Goal: Information Seeking & Learning: Learn about a topic

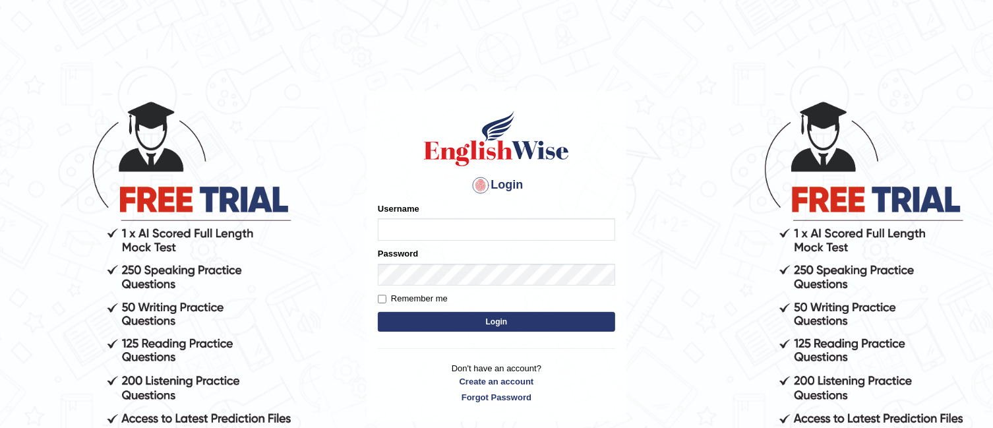
type input "TAKhalid"
click at [501, 321] on button "Login" at bounding box center [496, 322] width 237 height 20
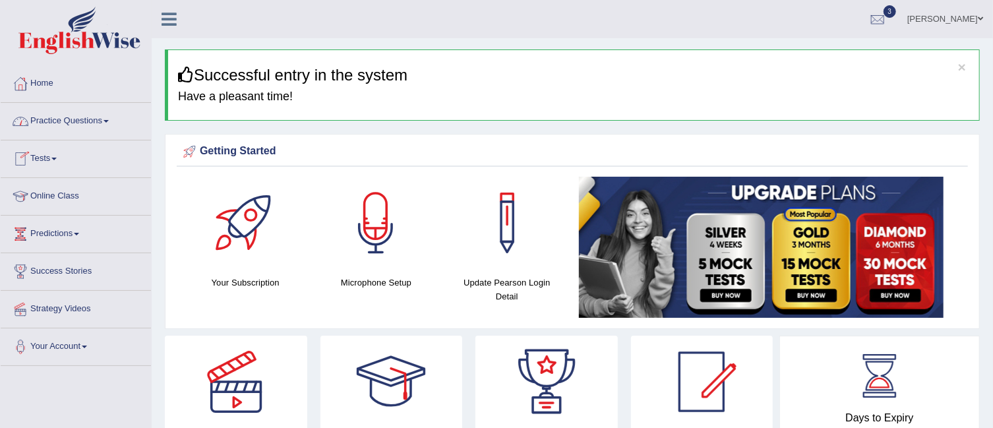
click at [109, 120] on span at bounding box center [105, 121] width 5 height 3
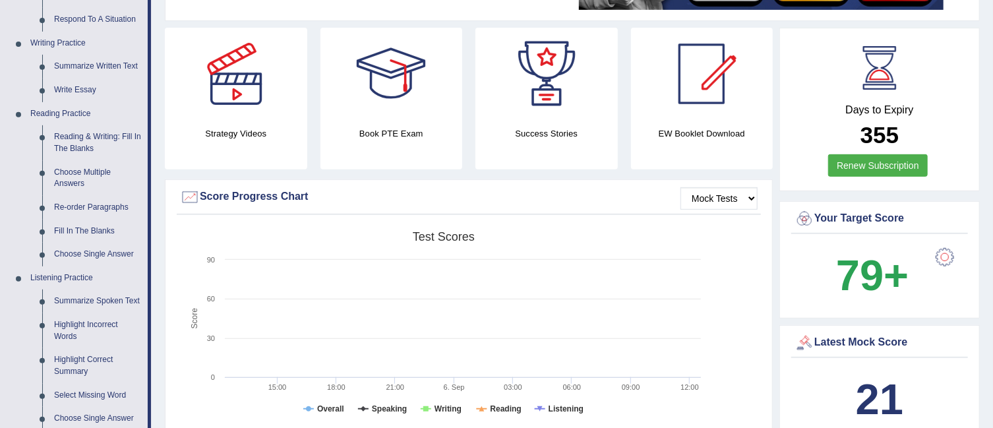
scroll to position [317, 0]
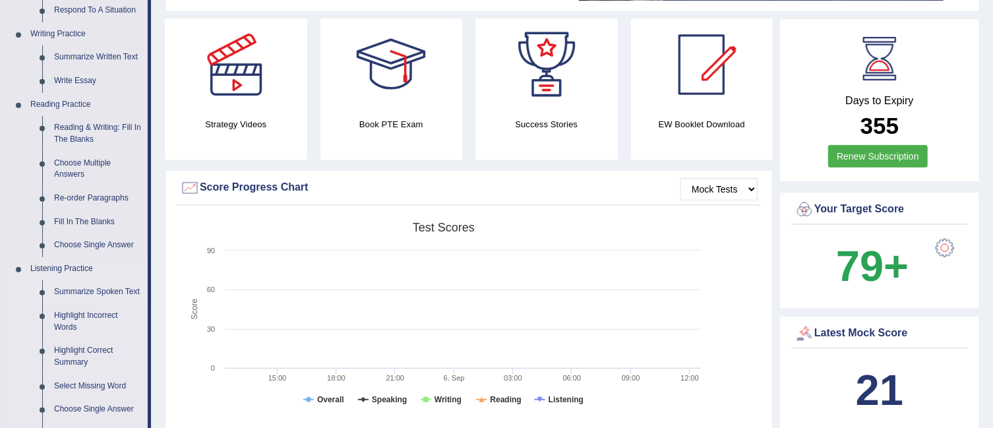
click at [117, 285] on link "Summarize Spoken Text" at bounding box center [98, 292] width 100 height 24
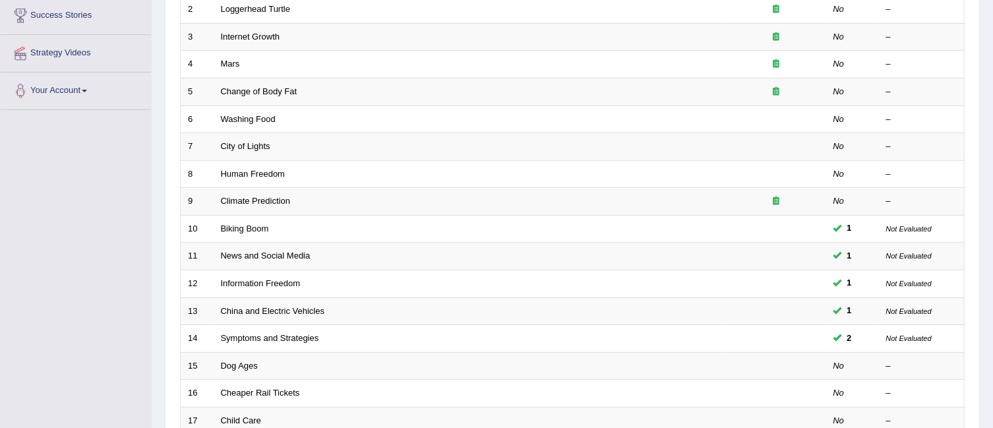
scroll to position [257, 0]
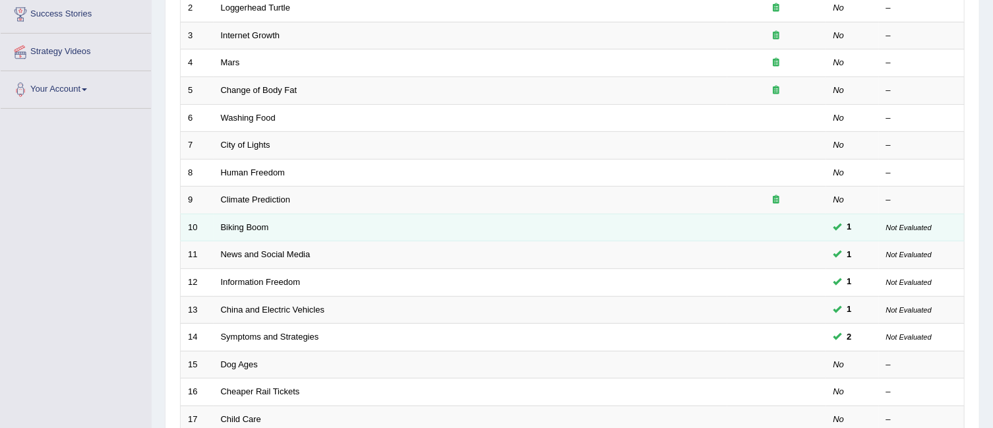
click at [896, 214] on td "Not Evaluated" at bounding box center [922, 228] width 86 height 28
click at [244, 222] on link "Biking Boom" at bounding box center [245, 227] width 48 height 10
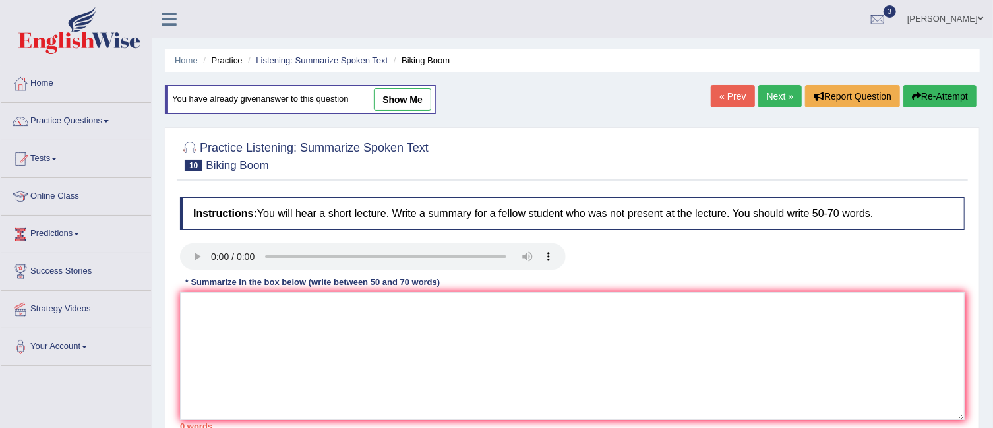
click at [411, 97] on link "show me" at bounding box center [402, 99] width 57 height 22
type textarea "A noteworthy point revealed in the lecture was about United states, cities, lik…"
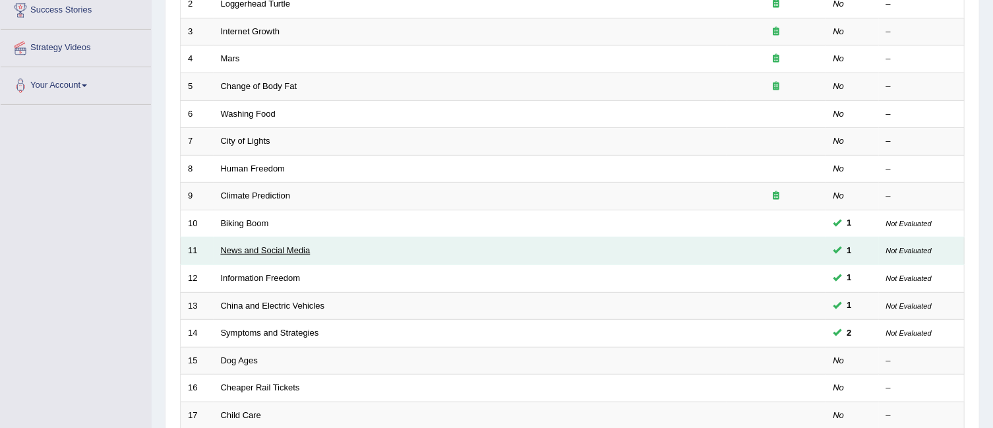
click at [298, 245] on link "News and Social Media" at bounding box center [266, 250] width 90 height 10
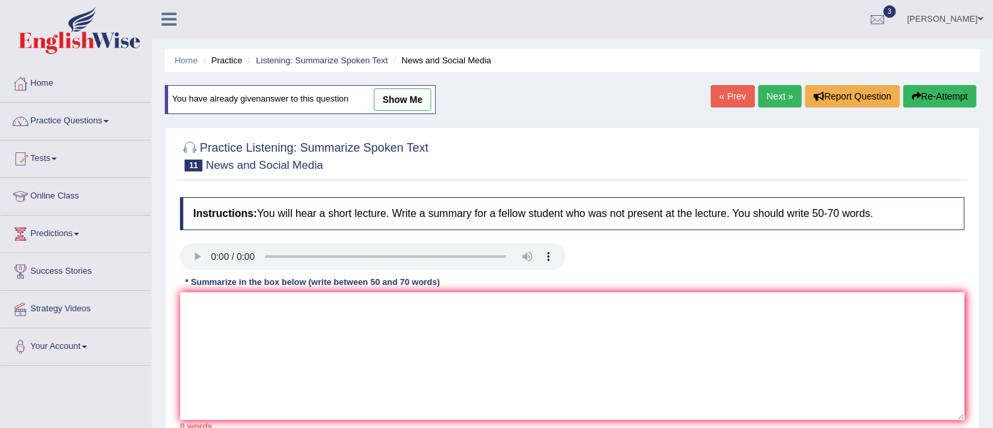
click at [417, 96] on link "show me" at bounding box center [402, 99] width 57 height 22
type textarea "A noteworthy point revealed in the lecture was about smart phones, laptops, and…"
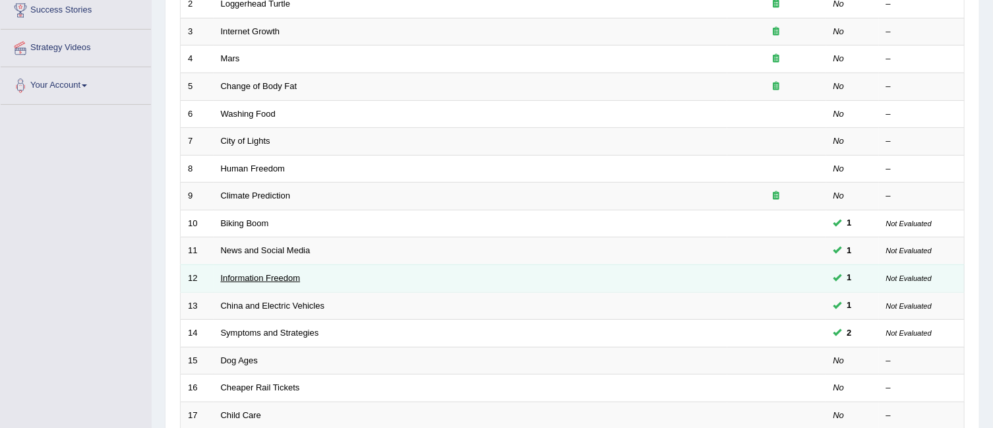
click at [272, 273] on link "Information Freedom" at bounding box center [261, 278] width 80 height 10
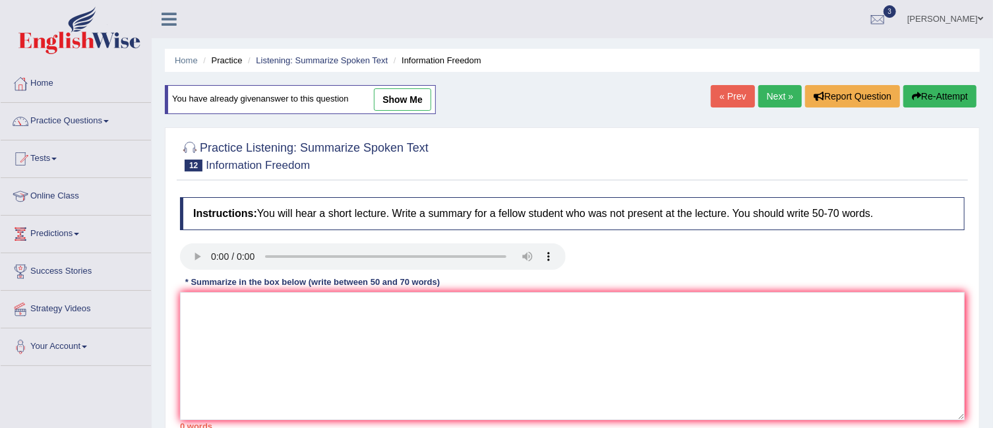
click at [408, 98] on link "show me" at bounding box center [402, 99] width 57 height 22
type textarea "A noteworthy point revealed in the lecture was about information for society, a…"
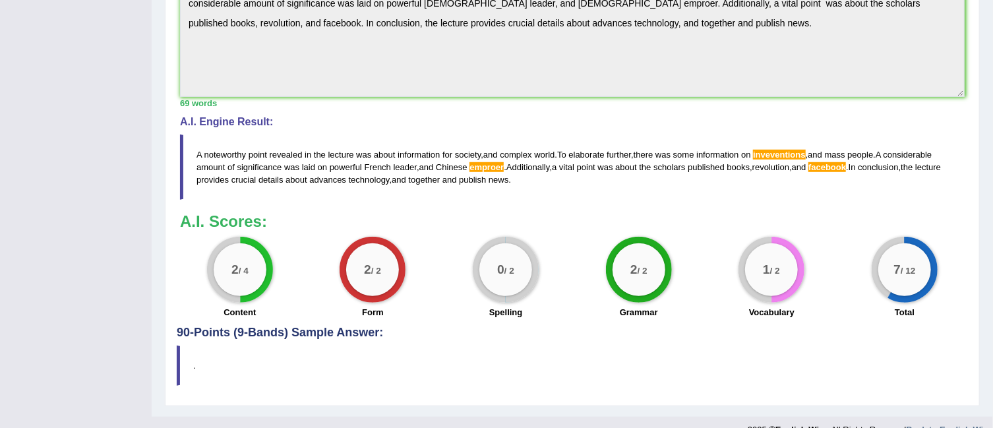
scroll to position [494, 0]
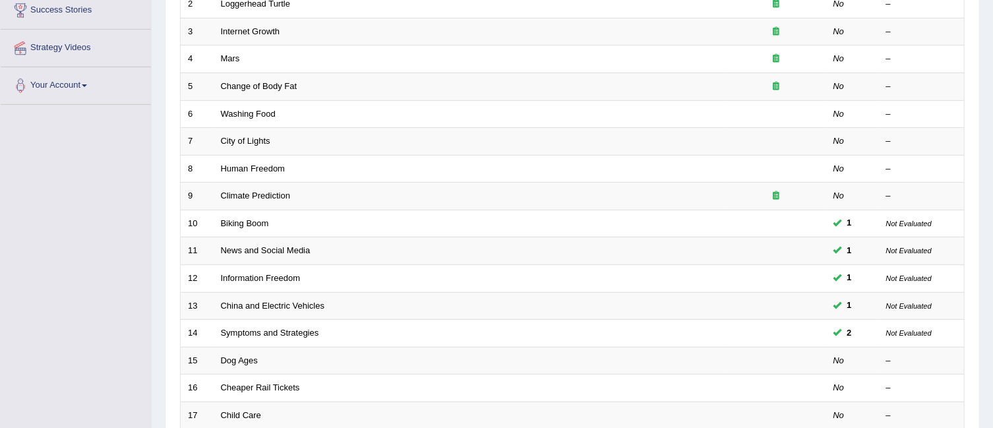
scroll to position [294, 0]
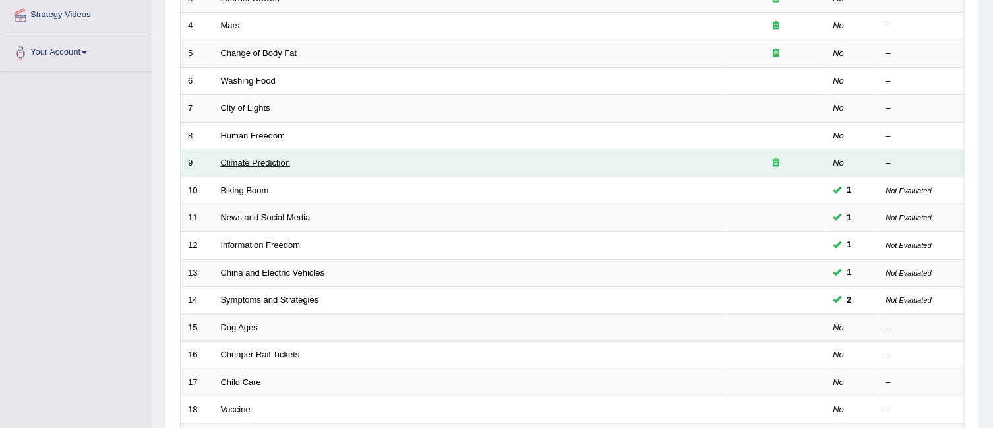
click at [278, 158] on link "Climate Prediction" at bounding box center [256, 163] width 70 height 10
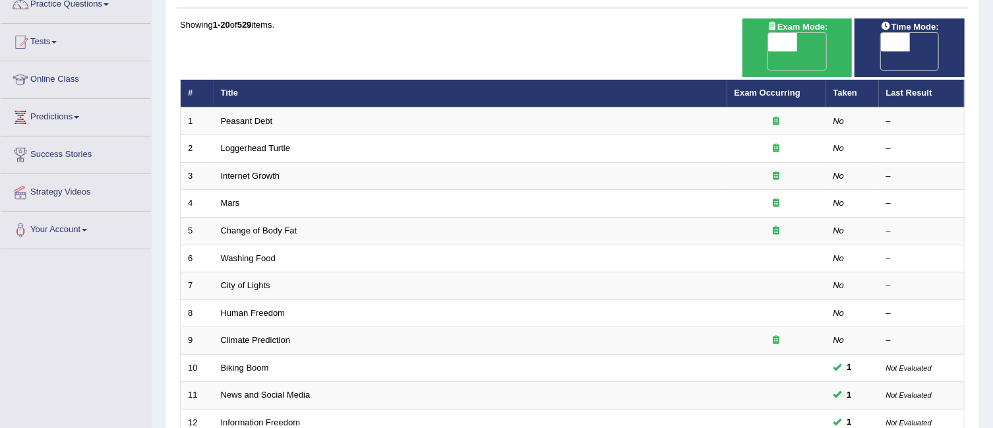
scroll to position [119, 0]
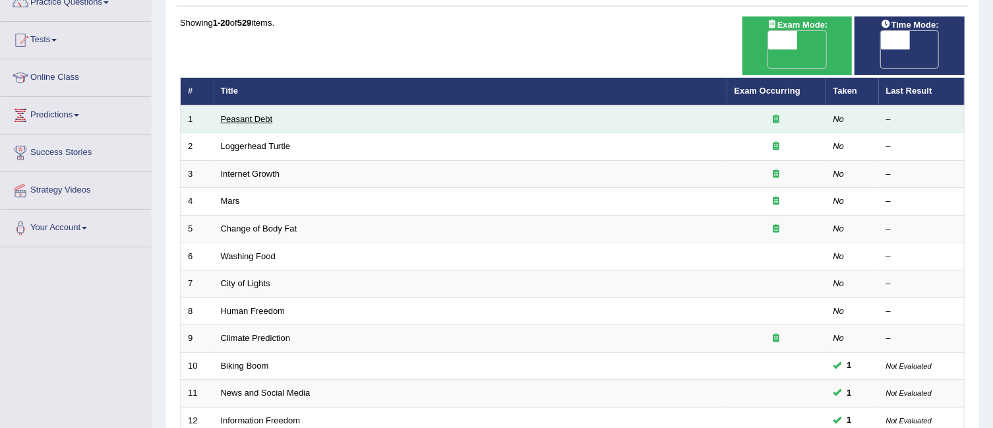
click at [258, 114] on link "Peasant Debt" at bounding box center [247, 119] width 52 height 10
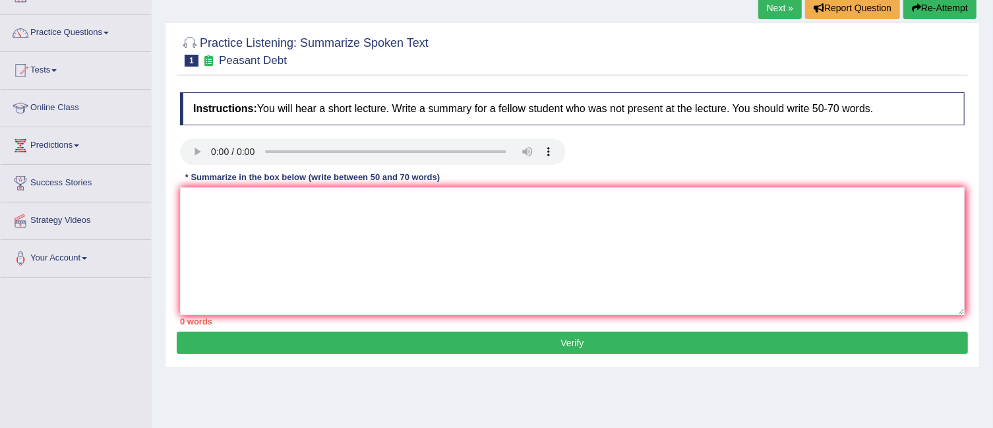
scroll to position [105, 0]
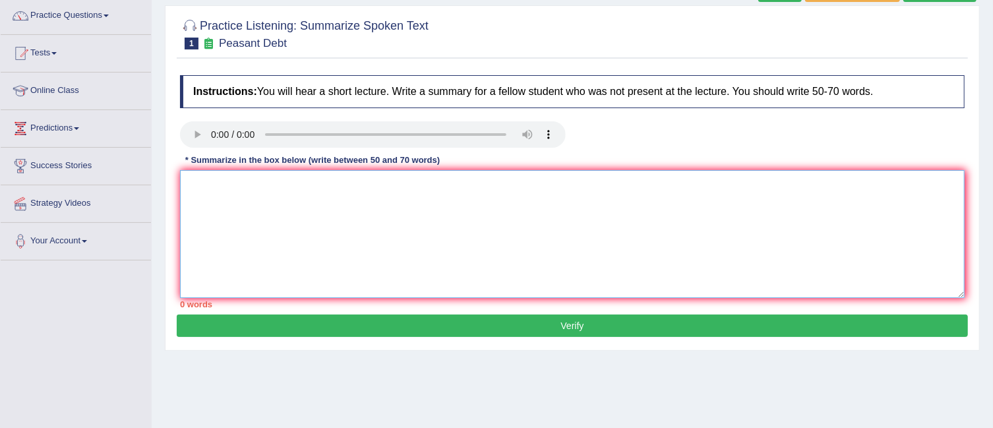
click at [192, 187] on textarea at bounding box center [572, 234] width 784 height 128
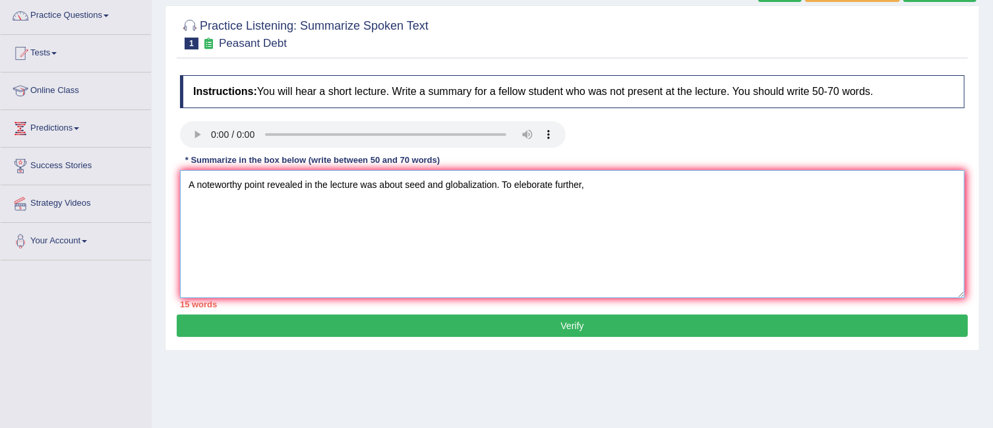
click at [527, 183] on textarea "A noteworthy point revealed in the lecture was about seed and globalization. To…" at bounding box center [572, 234] width 784 height 128
click at [596, 183] on textarea "A noteworthy point revealed in the lecture was about seed and globalization. To…" at bounding box center [572, 234] width 784 height 128
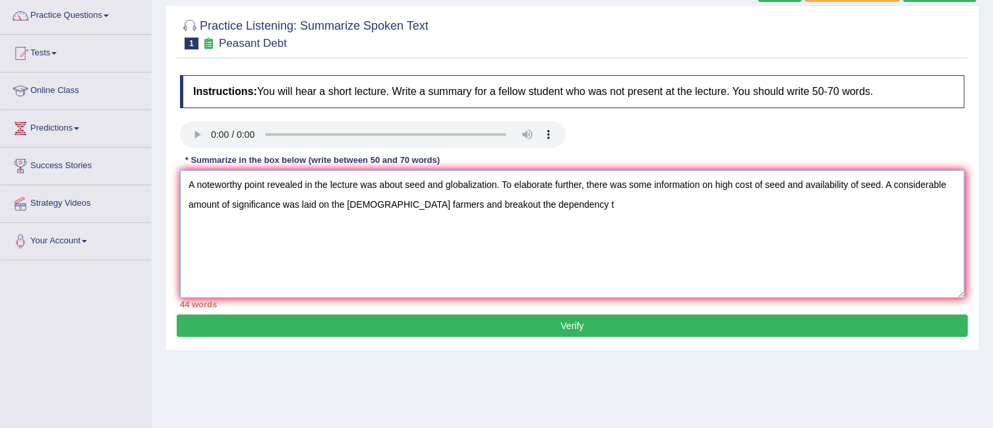
click at [450, 201] on textarea "A noteworthy point revealed in the lecture was about seed and globalization. To…" at bounding box center [572, 234] width 784 height 128
click at [541, 203] on textarea "A noteworthy point revealed in the lecture was about seed and globalization. To…" at bounding box center [572, 234] width 784 height 128
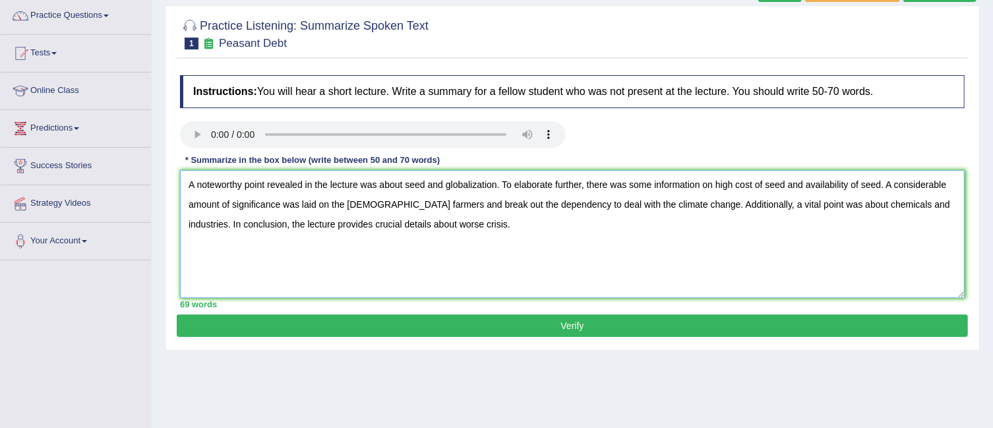
type textarea "A noteworthy point revealed in the lecture was about seed and globalization. To…"
click at [484, 318] on button "Verify" at bounding box center [572, 325] width 791 height 22
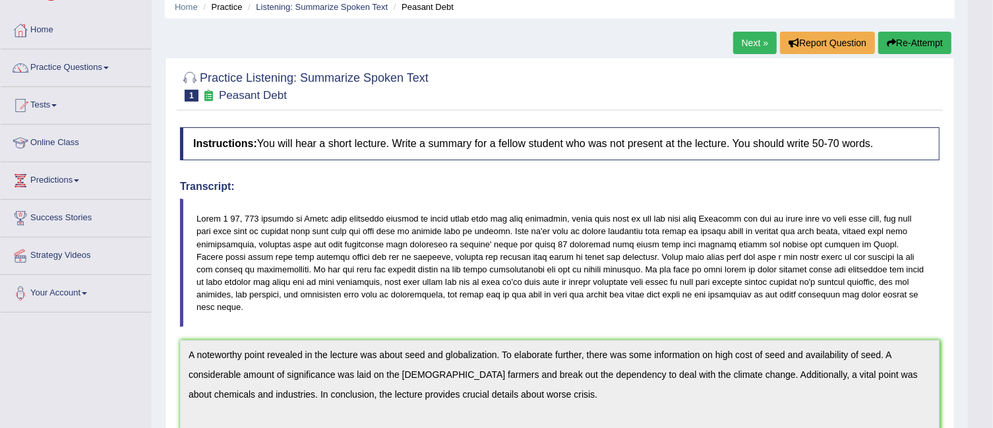
scroll to position [0, 0]
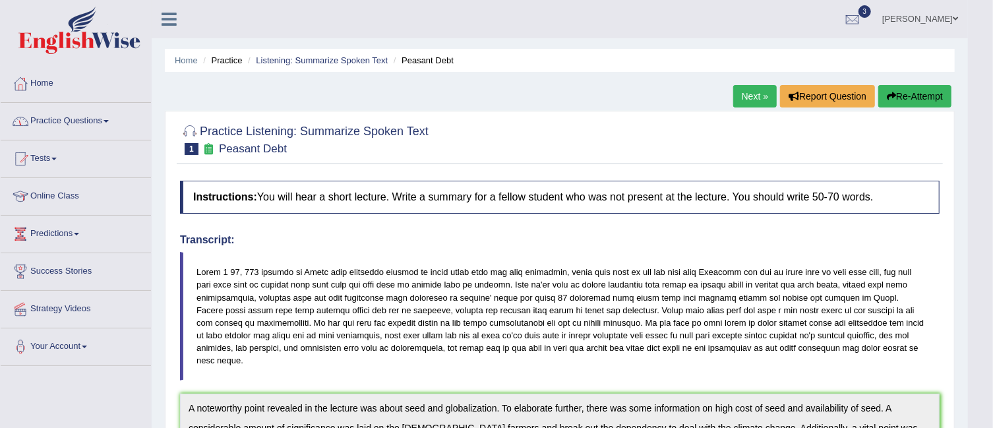
click at [112, 123] on link "Practice Questions" at bounding box center [76, 119] width 150 height 33
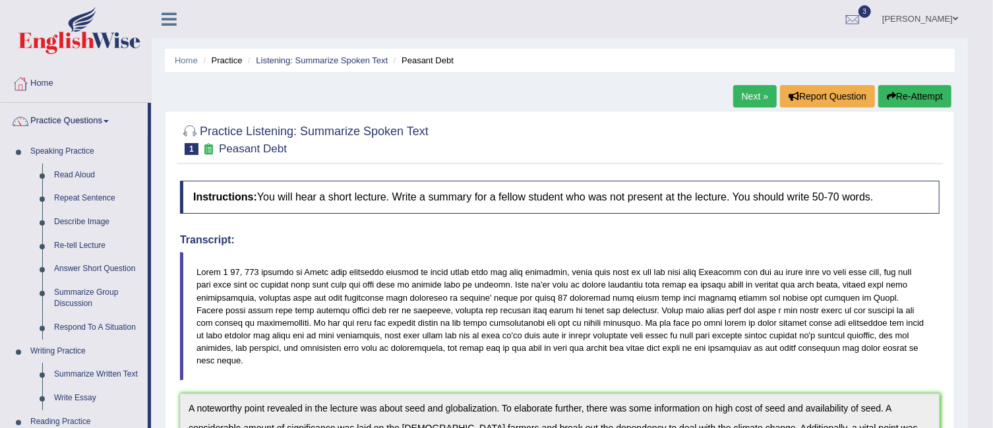
click at [746, 94] on link "Next »" at bounding box center [754, 96] width 43 height 22
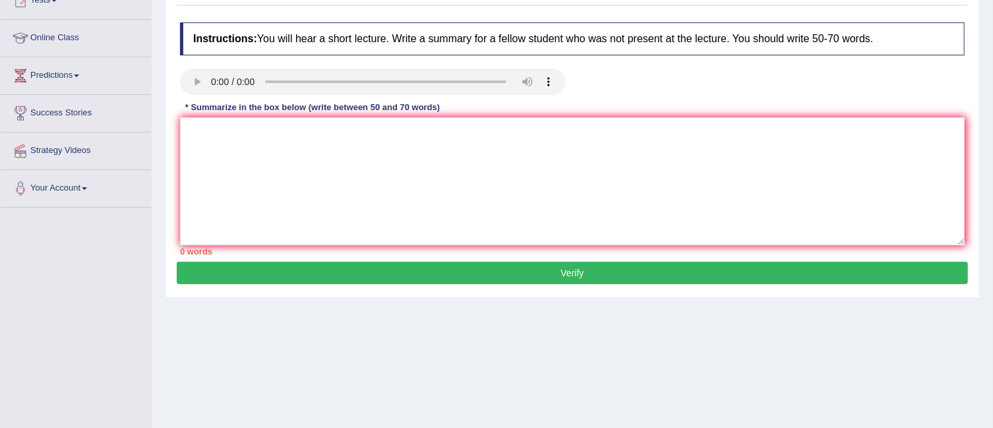
scroll to position [177, 0]
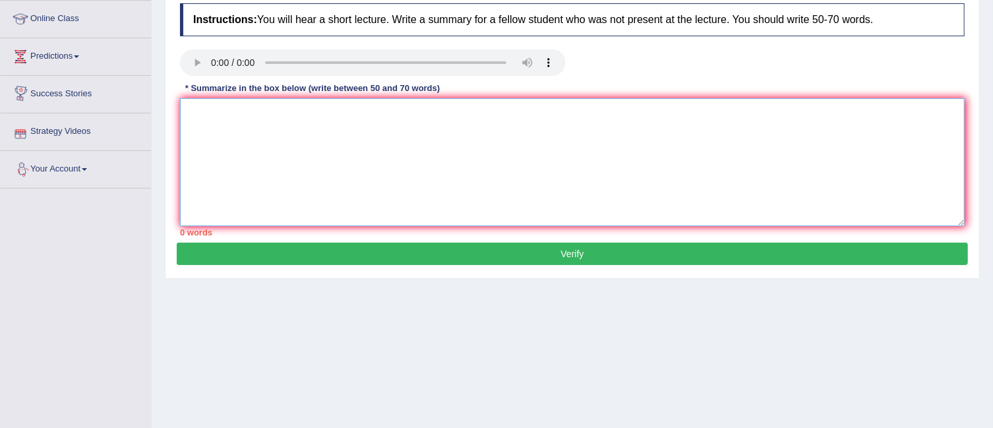
click at [190, 117] on textarea at bounding box center [572, 162] width 784 height 128
click at [422, 110] on textarea "A noteworthy point revealed in the lecture was about turtels" at bounding box center [572, 162] width 784 height 128
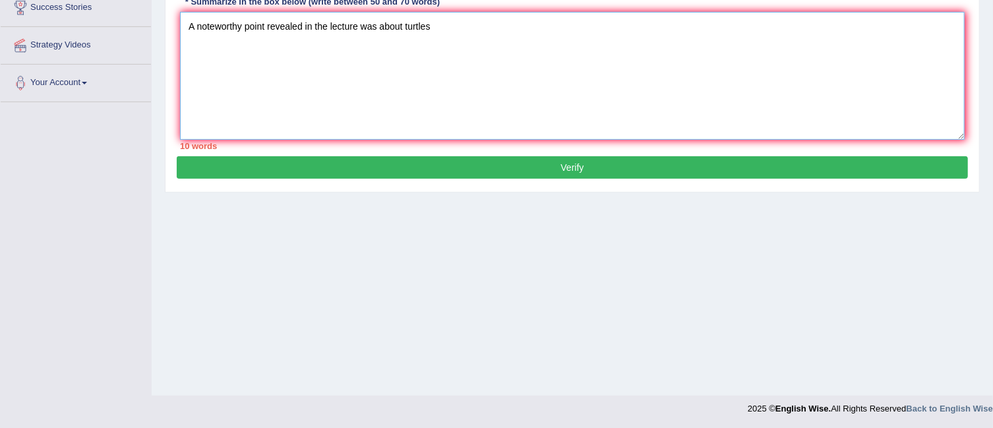
click at [436, 24] on textarea "A noteworthy point revealed in the lecture was about turtles" at bounding box center [572, 76] width 784 height 128
click at [402, 24] on textarea "A noteworthy point revealed in the lecture was about turtles a" at bounding box center [572, 76] width 784 height 128
click at [486, 24] on textarea "A noteworthy point revealed in the lecture was about mother of turtles a" at bounding box center [572, 76] width 784 height 128
click at [801, 24] on textarea "A noteworthy point revealed in the lecture was about mother of turtles. To elab…" at bounding box center [572, 76] width 784 height 128
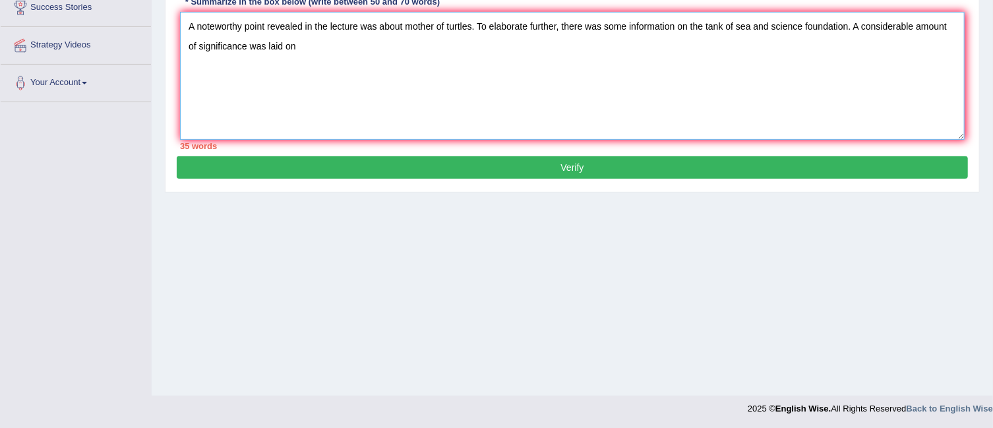
click at [304, 48] on textarea "A noteworthy point revealed in the lecture was about mother of turtles. To elab…" at bounding box center [572, 76] width 784 height 128
click at [517, 44] on textarea "A noteworthy point revealed in the lecture was about mother of turtles. To elab…" at bounding box center [572, 76] width 784 height 128
click at [546, 43] on textarea "A noteworthy point revealed in the lecture was about mother of turtles. To elab…" at bounding box center [572, 76] width 784 height 128
click at [560, 44] on textarea "A noteworthy point revealed in the lecture was about mother of turtles. To elab…" at bounding box center [572, 76] width 784 height 128
click at [571, 46] on textarea "A noteworthy point revealed in the lecture was about mother of turtles. To elab…" at bounding box center [572, 76] width 784 height 128
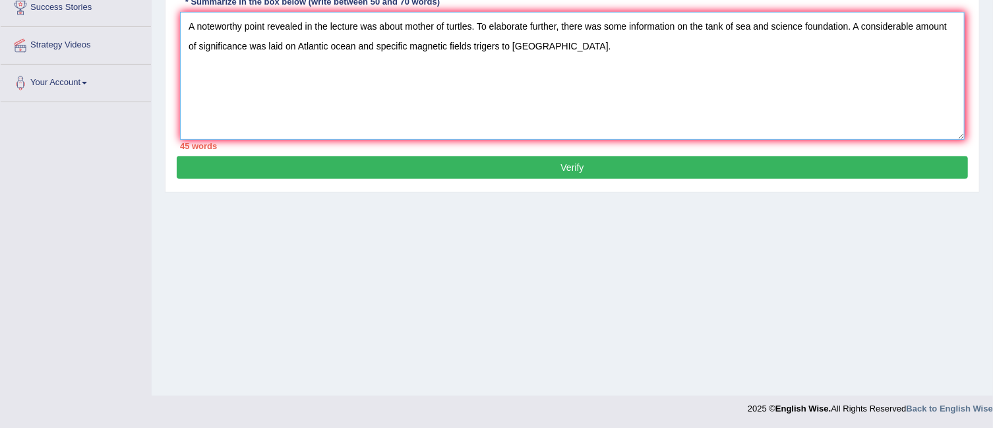
click at [335, 45] on textarea "A noteworthy point revealed in the lecture was about mother of turtles. To elab…" at bounding box center [572, 76] width 784 height 128
click at [565, 40] on textarea "A noteworthy point revealed in the lecture was about mother of turtles. To elab…" at bounding box center [572, 76] width 784 height 128
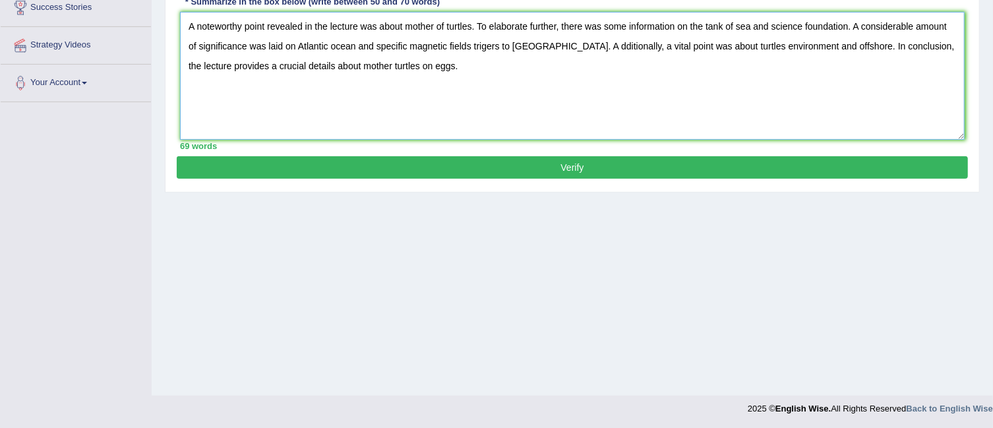
click at [445, 24] on textarea "A noteworthy point revealed in the lecture was about mother of turtles. To elab…" at bounding box center [572, 76] width 784 height 128
type textarea "A noteworthy point revealed in the lecture was about mother turtles. To elabora…"
click at [565, 166] on button "Verify" at bounding box center [572, 167] width 791 height 22
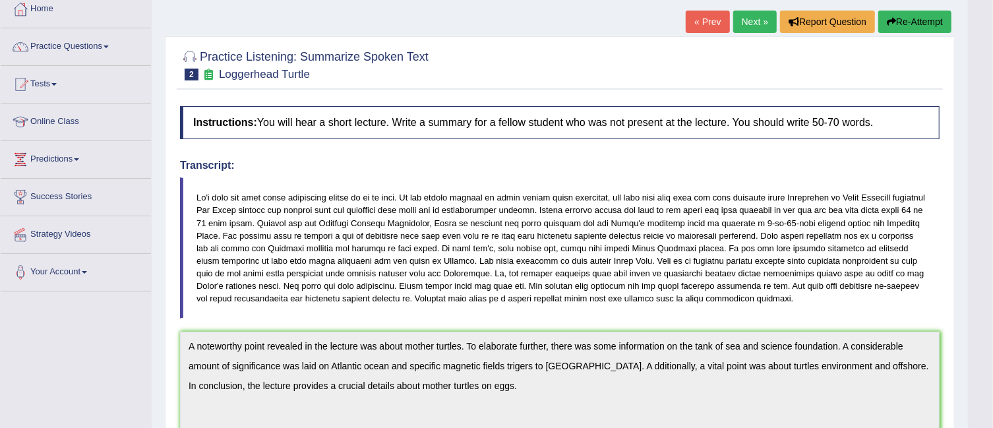
scroll to position [40, 0]
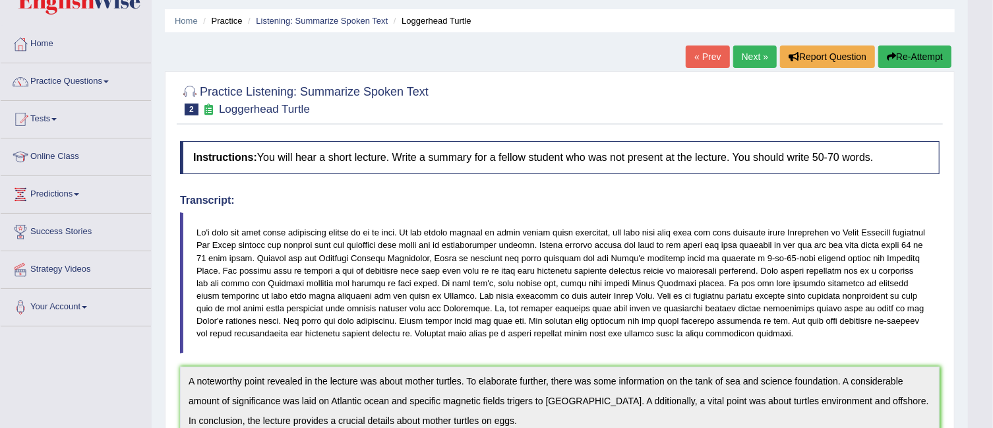
click at [756, 64] on link "Next »" at bounding box center [754, 56] width 43 height 22
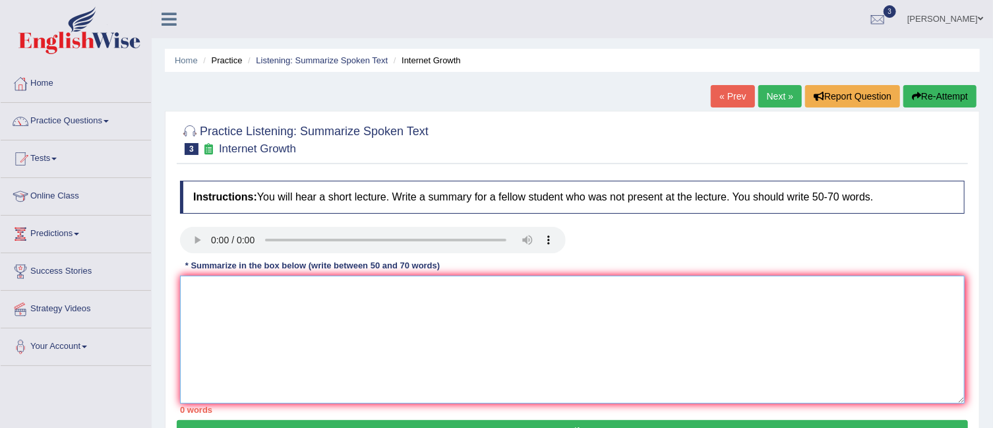
click at [225, 290] on textarea at bounding box center [572, 339] width 784 height 128
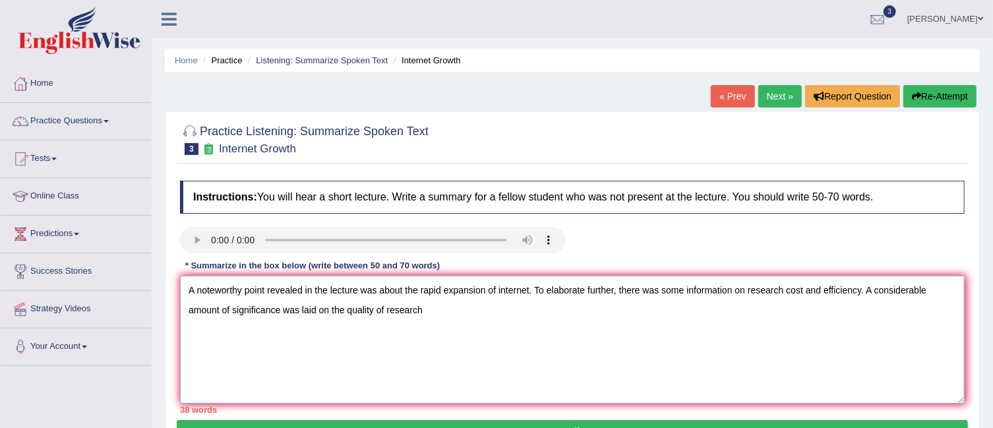
click at [387, 309] on textarea "A noteworthy point revealed in the lecture was about the rapid expansion of int…" at bounding box center [572, 339] width 784 height 128
click at [450, 308] on textarea "A noteworthy point revealed in the lecture was about the rapid expansion of int…" at bounding box center [572, 339] width 784 height 128
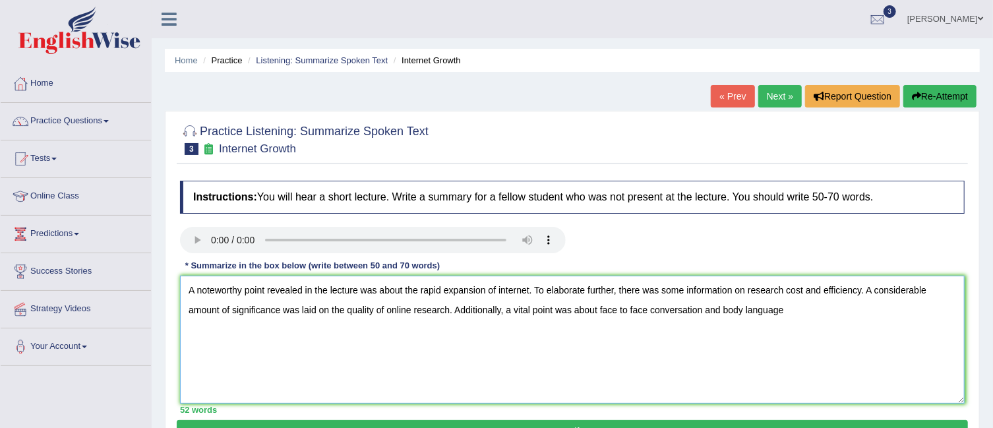
click at [596, 309] on textarea "A noteworthy point revealed in the lecture was about the rapid expansion of int…" at bounding box center [572, 339] width 784 height 128
click at [615, 308] on textarea "A noteworthy point revealed in the lecture was about the rapid expansion of int…" at bounding box center [572, 339] width 784 height 128
click at [823, 310] on textarea "A noteworthy point revealed in the lecture was about the rapid expansion of int…" at bounding box center [572, 339] width 784 height 128
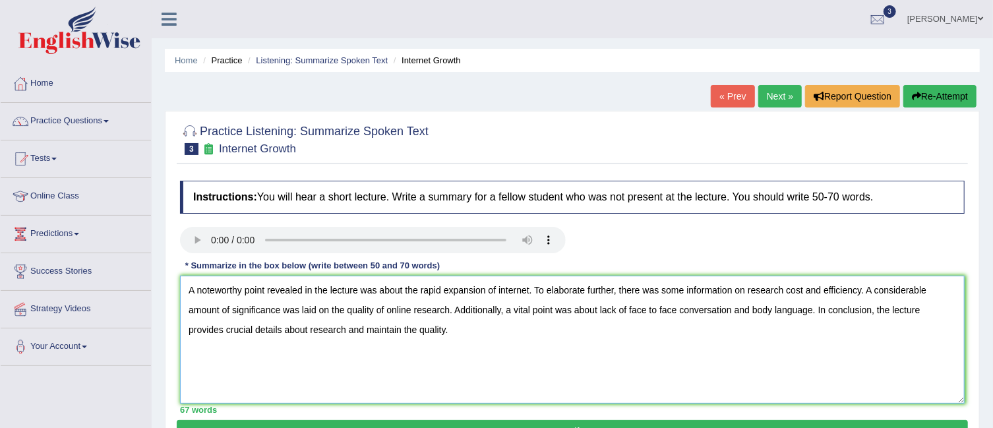
click at [364, 329] on textarea "A noteworthy point revealed in the lecture was about the rapid expansion of int…" at bounding box center [572, 339] width 784 height 128
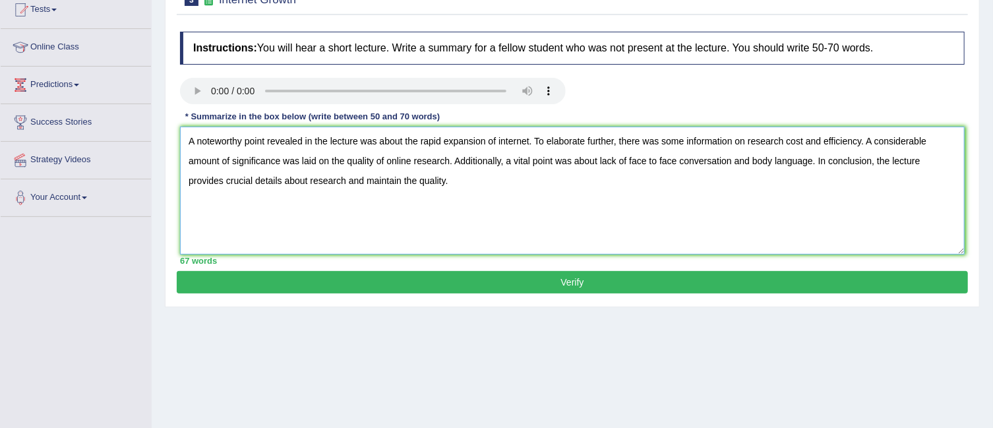
scroll to position [159, 0]
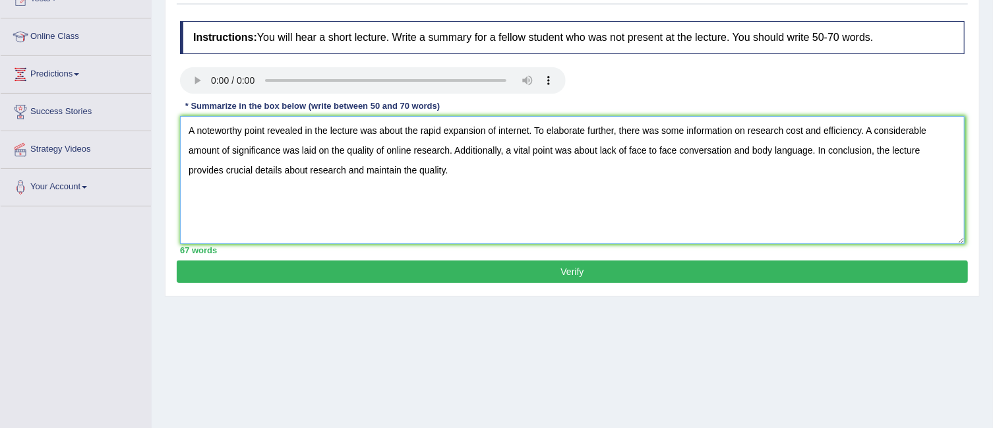
type textarea "A noteworthy point revealed in the lecture was about the rapid expansion of int…"
click at [626, 274] on button "Verify" at bounding box center [572, 271] width 791 height 22
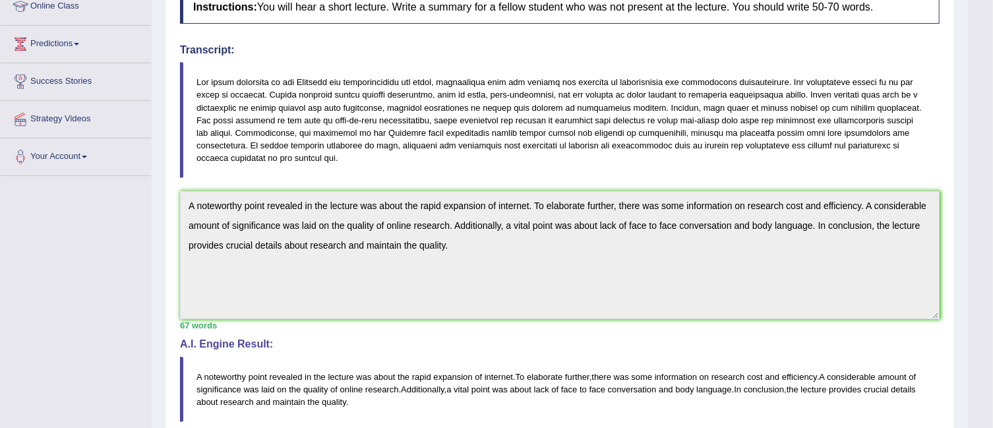
scroll to position [0, 0]
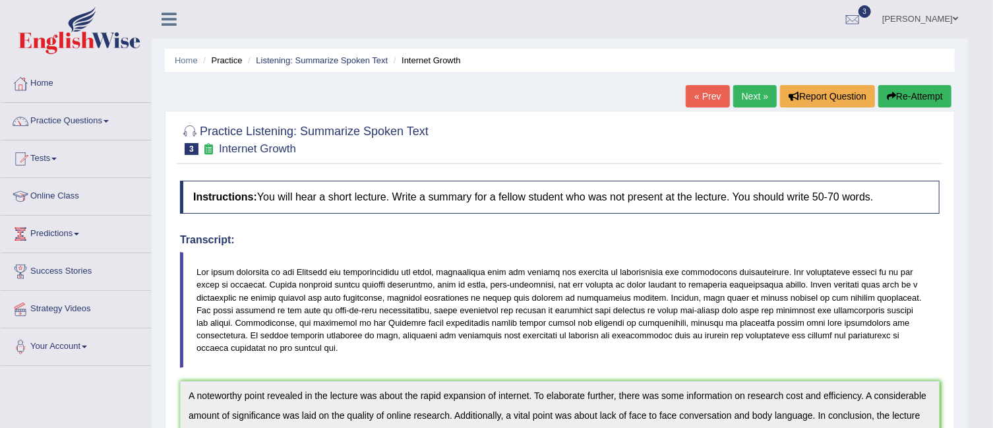
click at [747, 96] on link "Next »" at bounding box center [754, 96] width 43 height 22
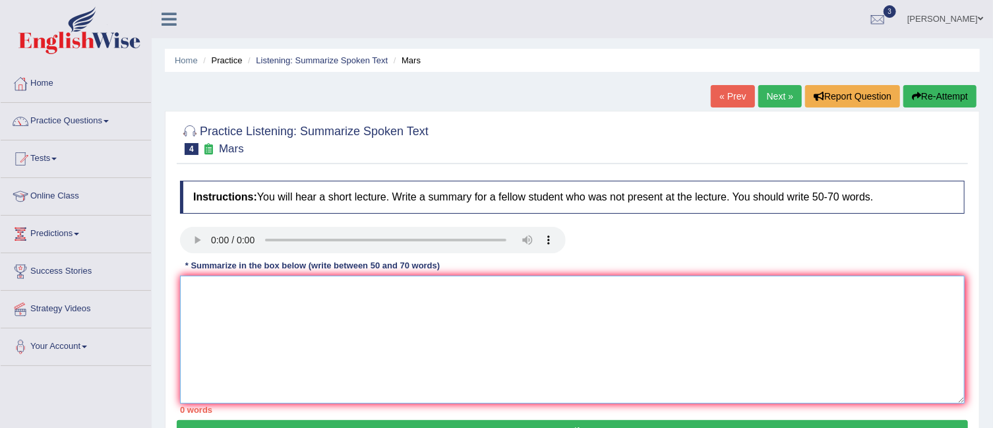
click at [277, 306] on textarea at bounding box center [572, 339] width 784 height 128
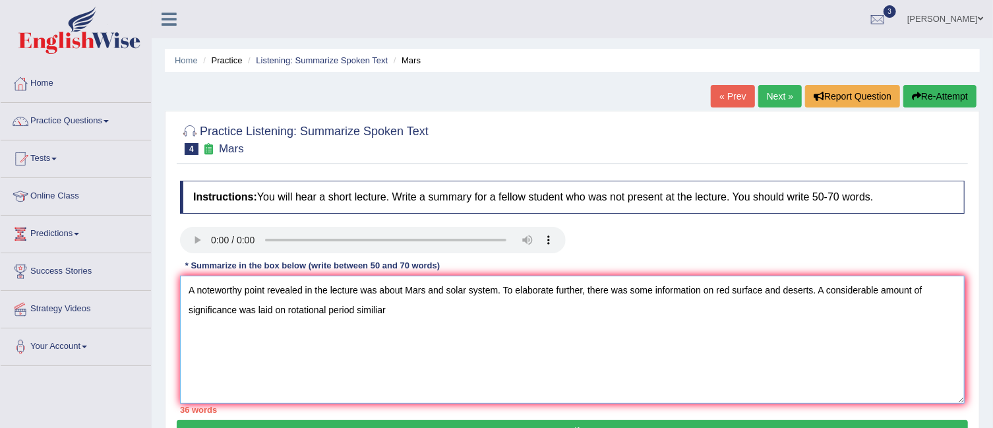
click at [378, 305] on textarea "A noteworthy point revealed in the lecture was about Mars and solar system. To …" at bounding box center [572, 339] width 784 height 128
click at [390, 310] on textarea "A noteworthy point revealed in the lecture was about Mars and solar system. To …" at bounding box center [572, 339] width 784 height 128
click at [603, 310] on textarea "A noteworthy point revealed in the lecture was about Mars and solar system. To …" at bounding box center [572, 339] width 784 height 128
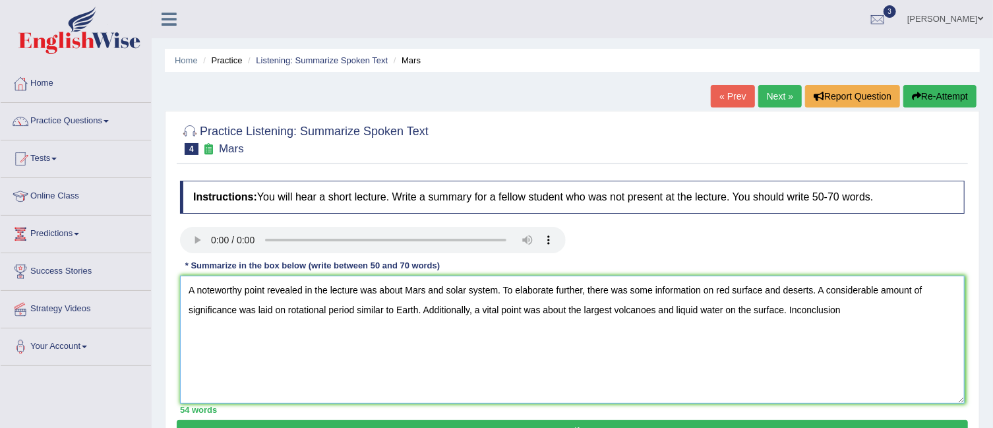
click at [797, 310] on textarea "A noteworthy point revealed in the lecture was about Mars and solar system. To …" at bounding box center [572, 339] width 784 height 128
click at [854, 309] on textarea "A noteworthy point revealed in the lecture was about Mars and solar system. To …" at bounding box center [572, 339] width 784 height 128
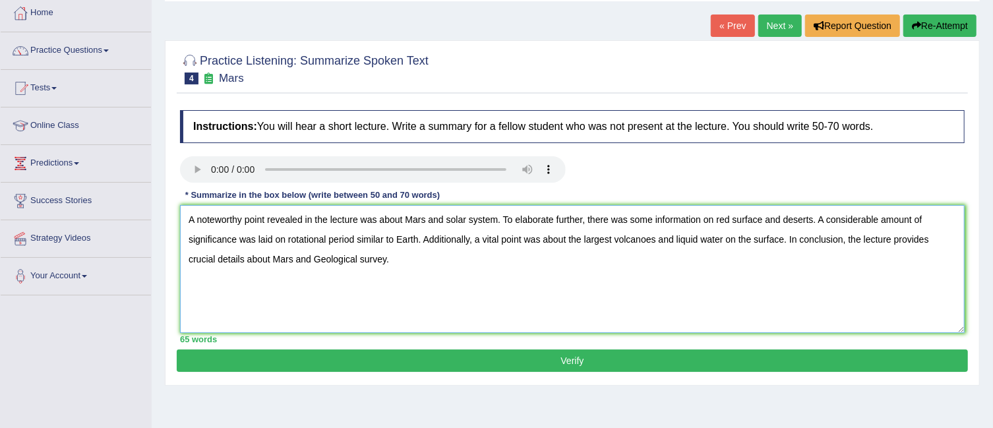
scroll to position [106, 0]
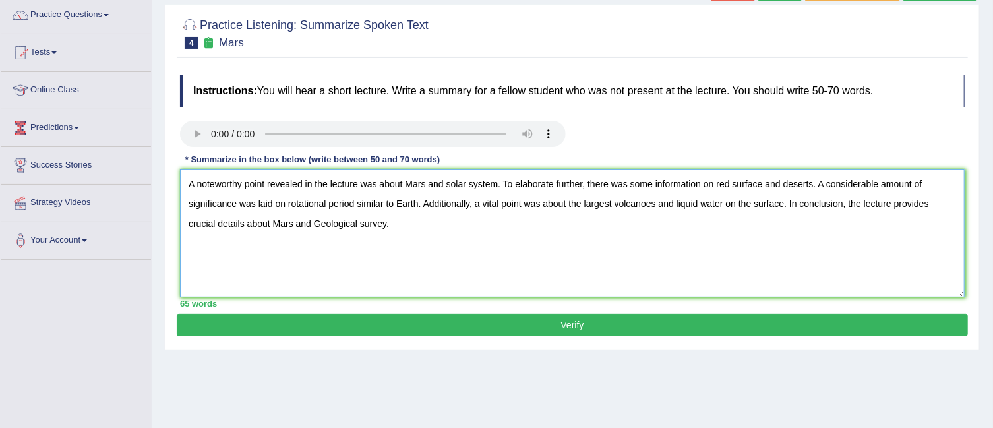
type textarea "A noteworthy point revealed in the lecture was about Mars and solar system. To …"
click at [625, 322] on button "Verify" at bounding box center [572, 325] width 791 height 22
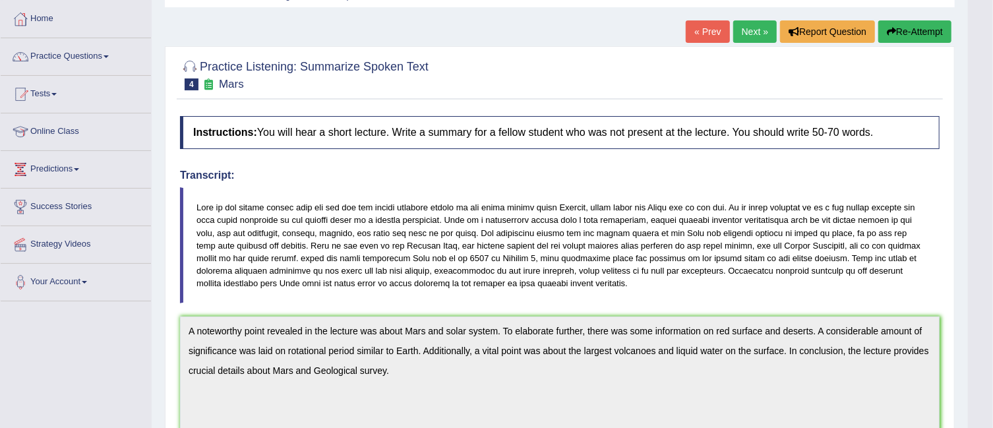
scroll to position [0, 0]
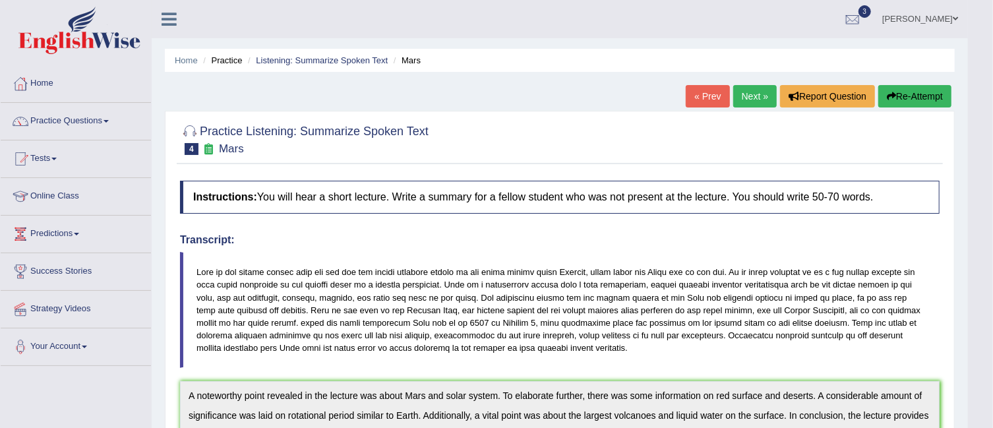
click at [749, 94] on link "Next »" at bounding box center [754, 96] width 43 height 22
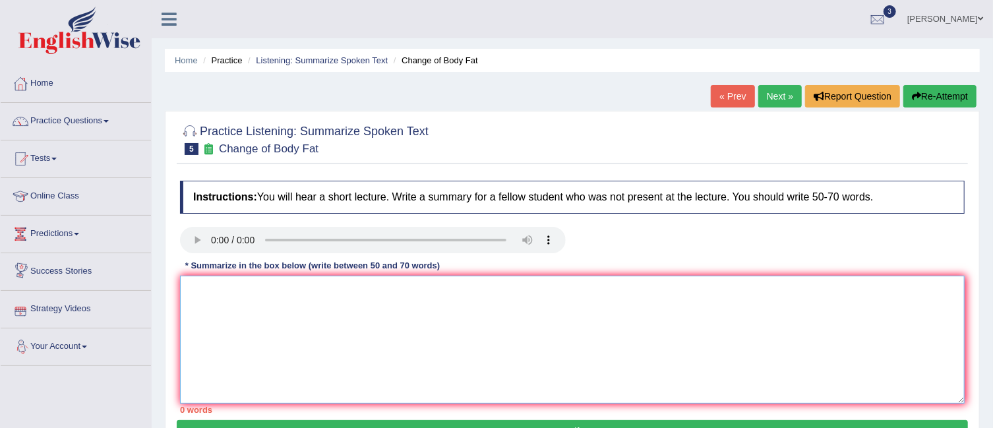
click at [215, 287] on textarea at bounding box center [572, 339] width 784 height 128
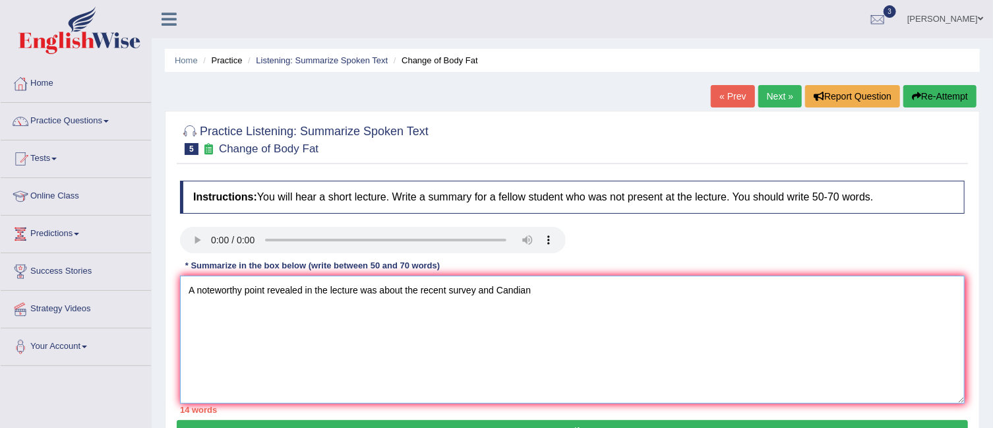
click at [512, 289] on textarea "A noteworthy point revealed in the lecture was about the recent survey and Cand…" at bounding box center [572, 339] width 784 height 128
click at [540, 289] on textarea "A noteworthy point revealed in the lecture was about the recent survey and [DEM…" at bounding box center [572, 339] width 784 height 128
click at [558, 287] on textarea "A noteworthy point revealed in the lecture was about the recent survey and [DEM…" at bounding box center [572, 339] width 784 height 128
click at [610, 294] on textarea "A noteworthy point revealed in the lecture was about the recent survey and [DEM…" at bounding box center [572, 339] width 784 height 128
click at [730, 289] on textarea "A noteworthy point revealed in the lecture was about the recent survey and [DEM…" at bounding box center [572, 339] width 784 height 128
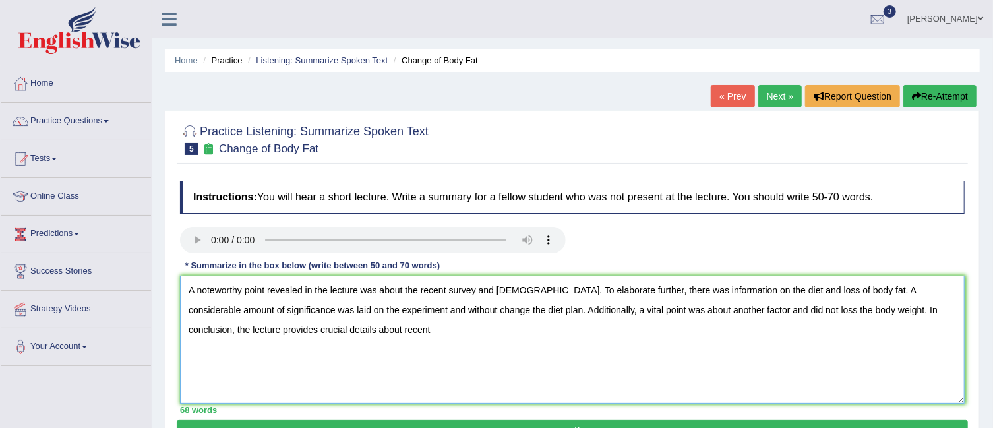
click at [308, 324] on textarea "A noteworthy point revealed in the lecture was about the recent survey and [DEM…" at bounding box center [572, 339] width 784 height 128
click at [357, 328] on textarea "A noteworthy point revealed in the lecture was about the recent survey and [DEM…" at bounding box center [572, 339] width 784 height 128
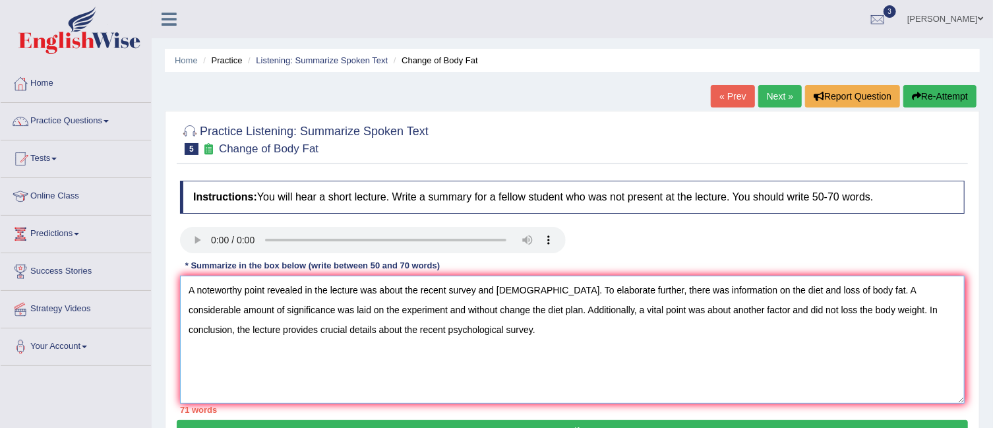
click at [300, 308] on textarea "A noteworthy point revealed in the lecture was about the recent survey and [DEM…" at bounding box center [572, 339] width 784 height 128
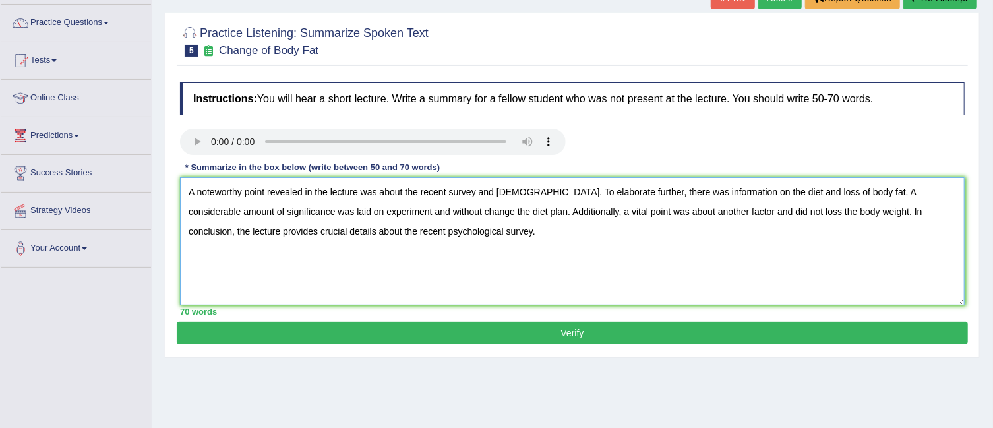
scroll to position [134, 0]
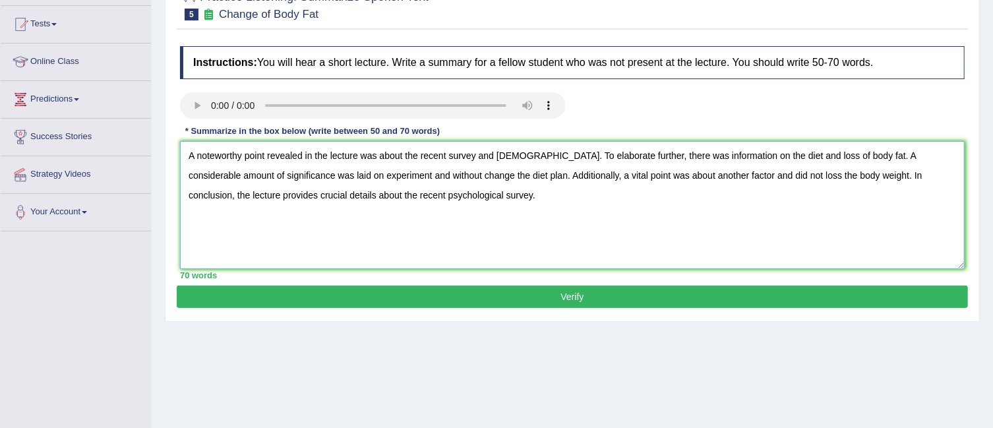
type textarea "A noteworthy point revealed in the lecture was about the recent survey and [DEM…"
click at [699, 297] on button "Verify" at bounding box center [572, 296] width 791 height 22
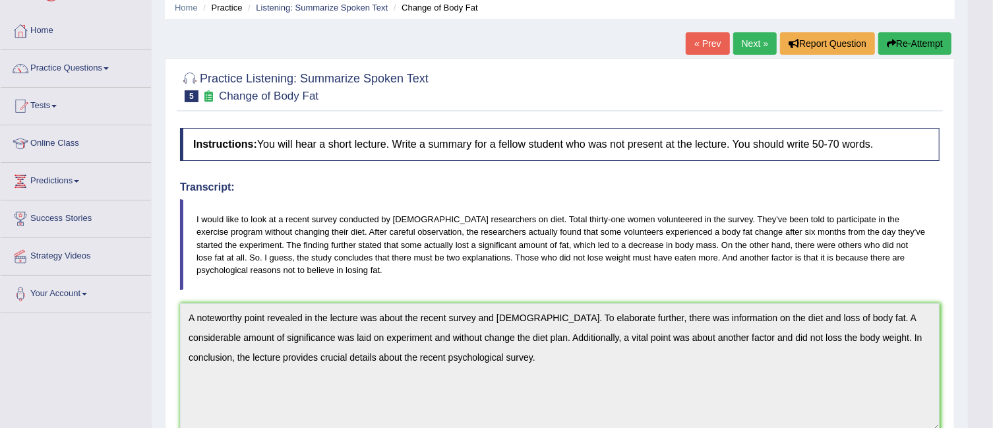
scroll to position [0, 0]
